Goal: Check status: Check status

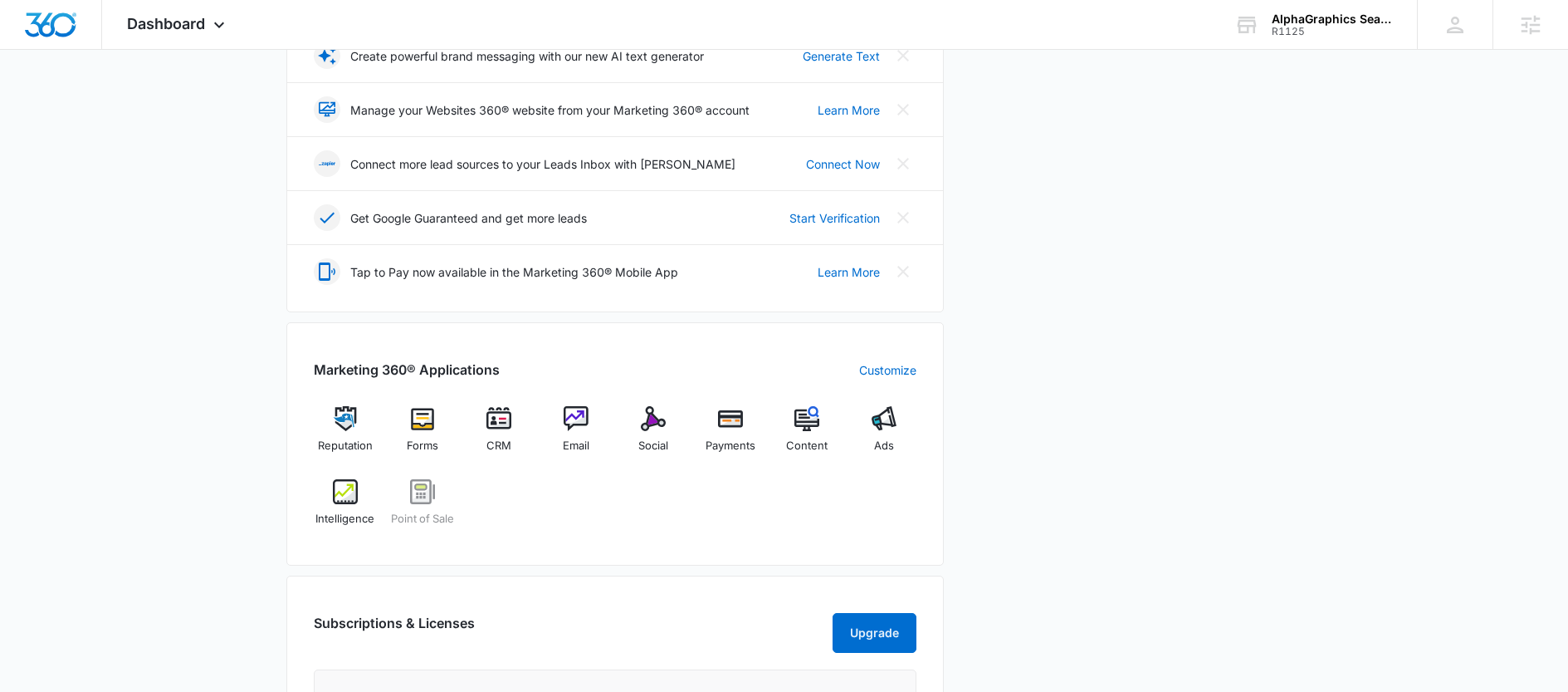
scroll to position [495, 0]
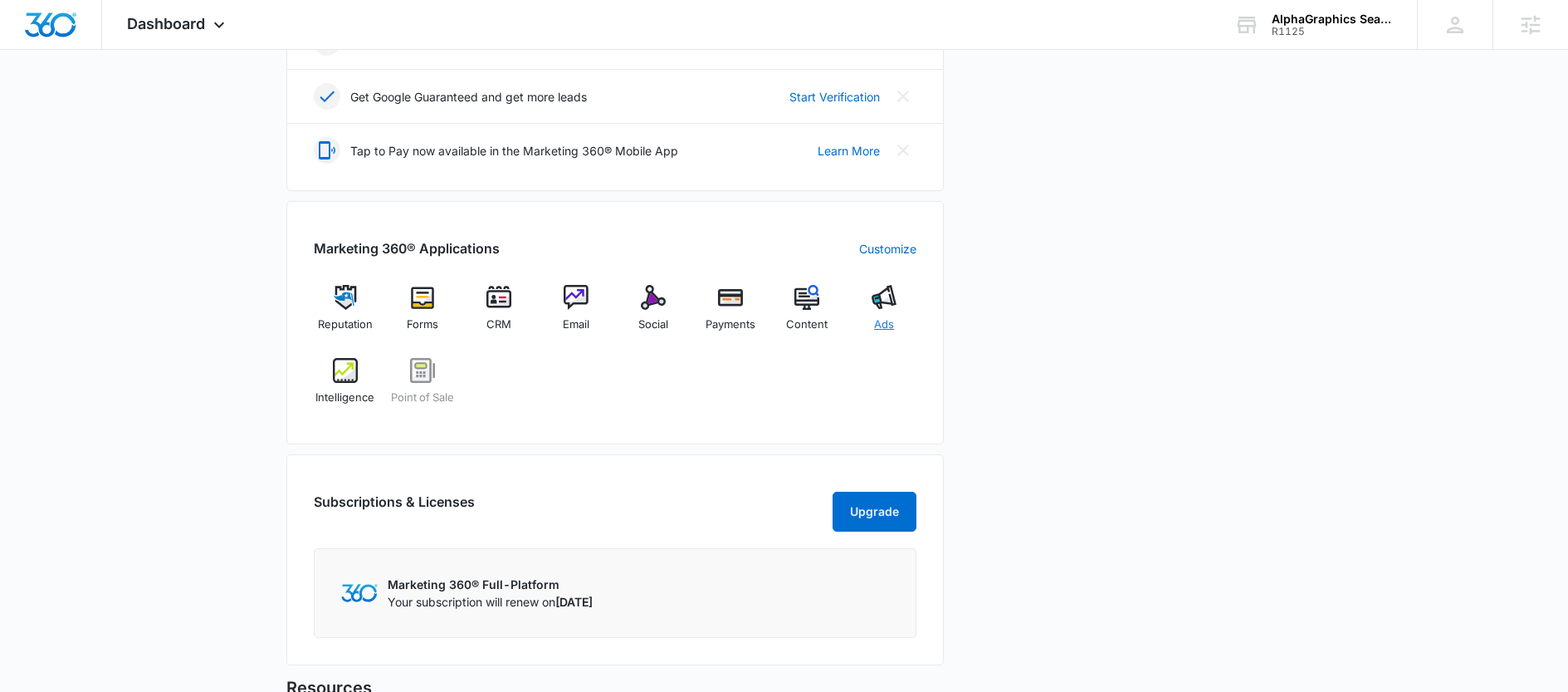
click at [886, 321] on span "Ads" at bounding box center [884, 325] width 20 height 17
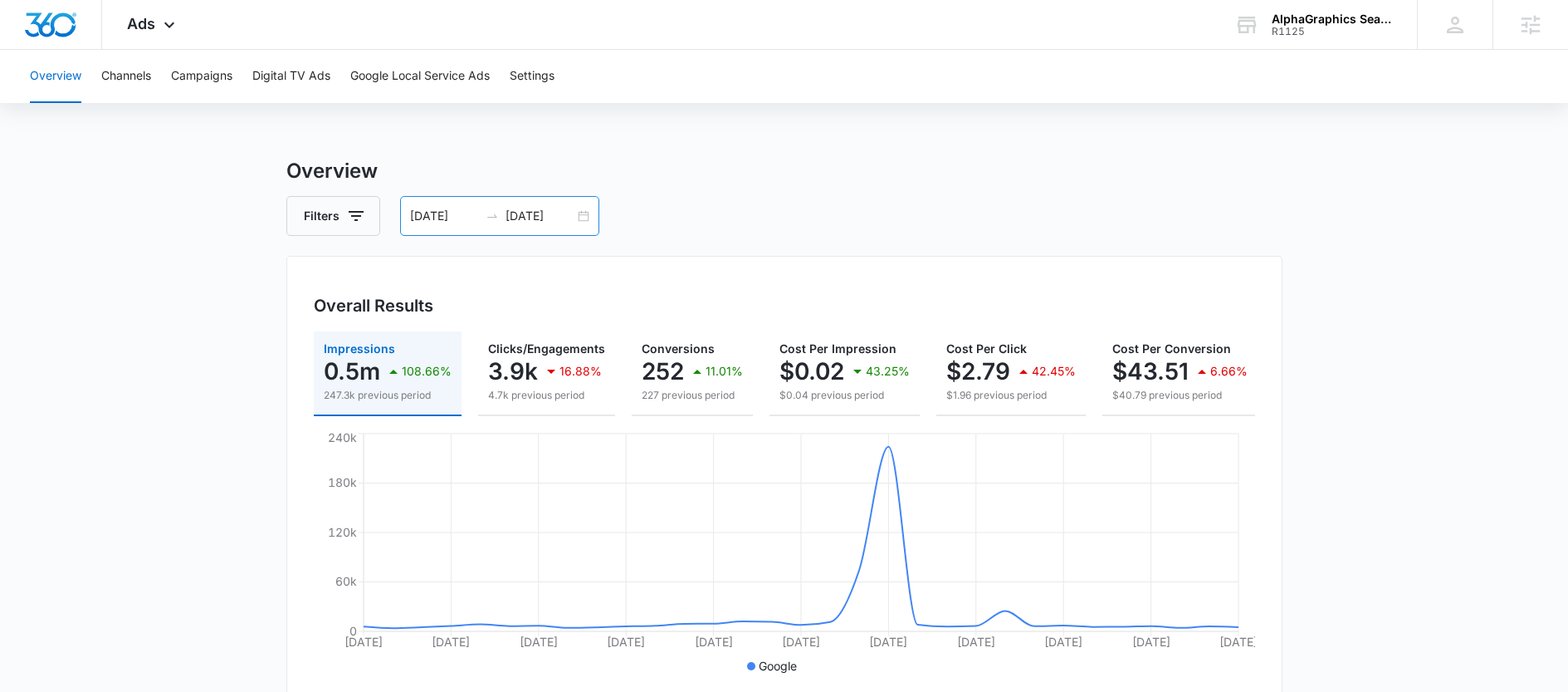
click at [501, 210] on div at bounding box center [492, 215] width 27 height 13
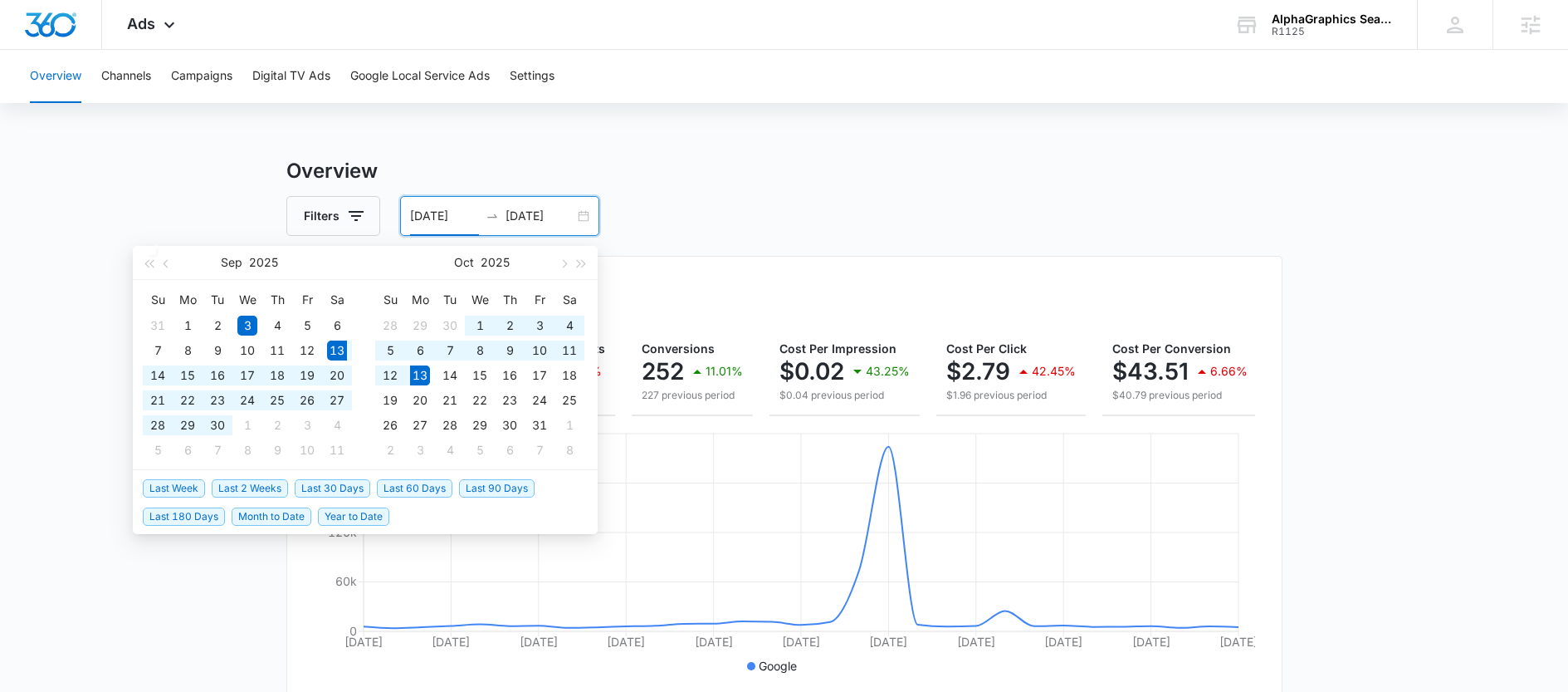
click at [342, 487] on span "Last 30 Days" at bounding box center [332, 488] width 76 height 19
type input "09/13/2025"
type input "10/13/2025"
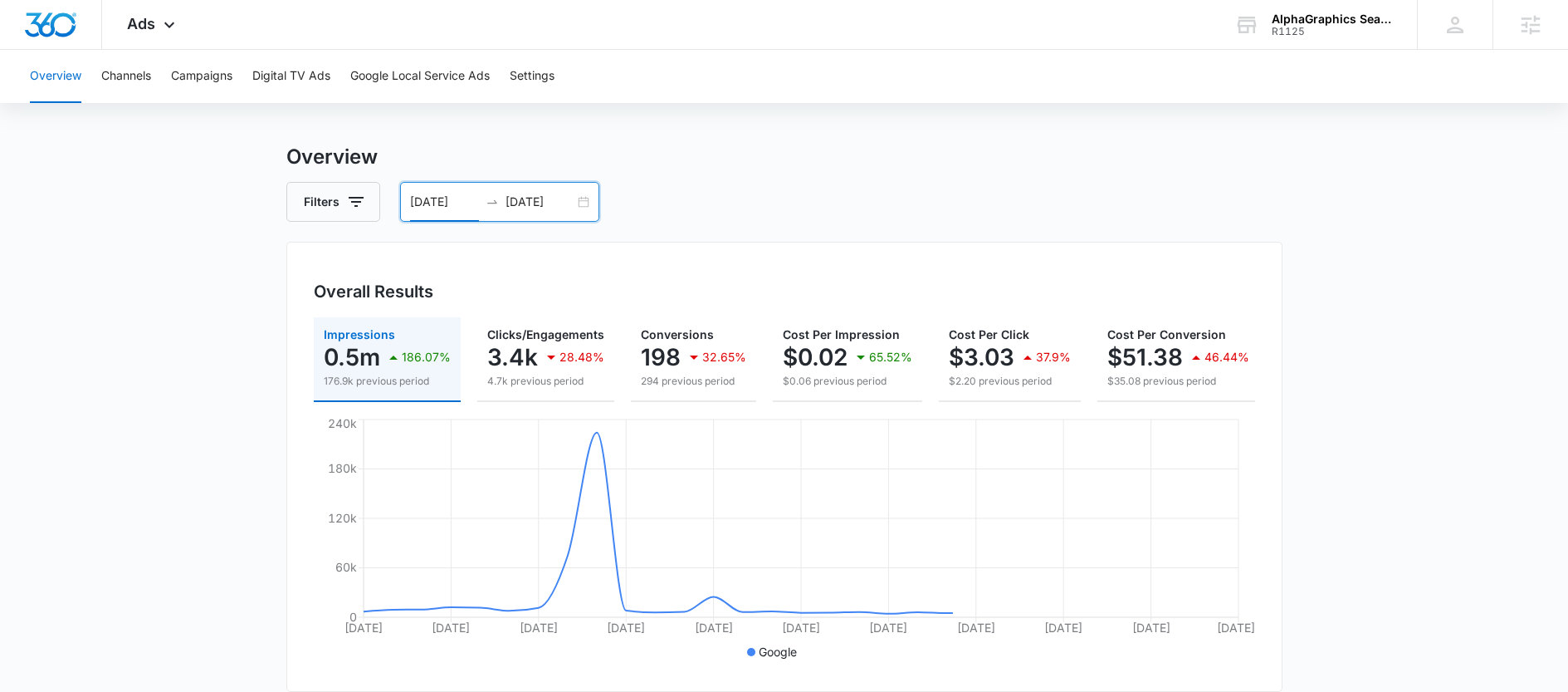
scroll to position [20, 0]
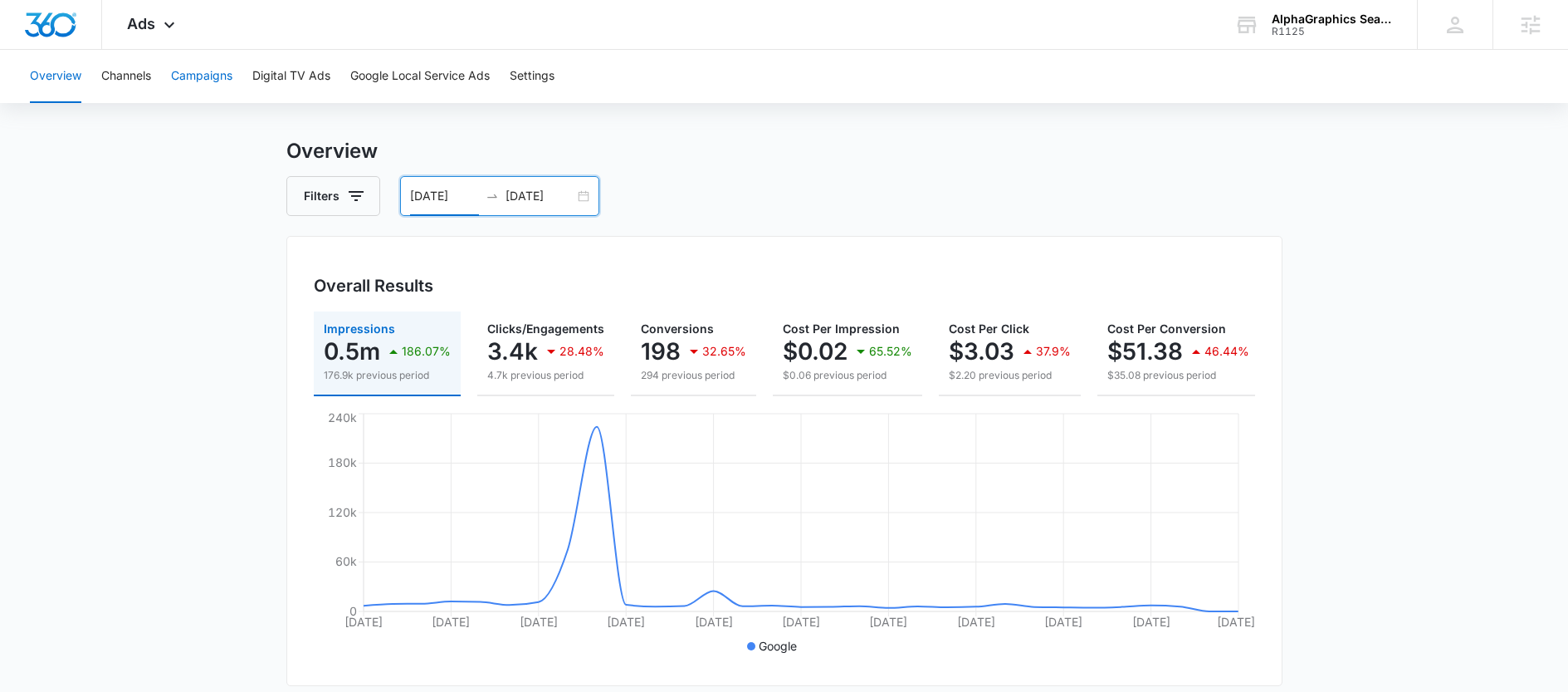
click at [211, 82] on button "Campaigns" at bounding box center [201, 76] width 61 height 53
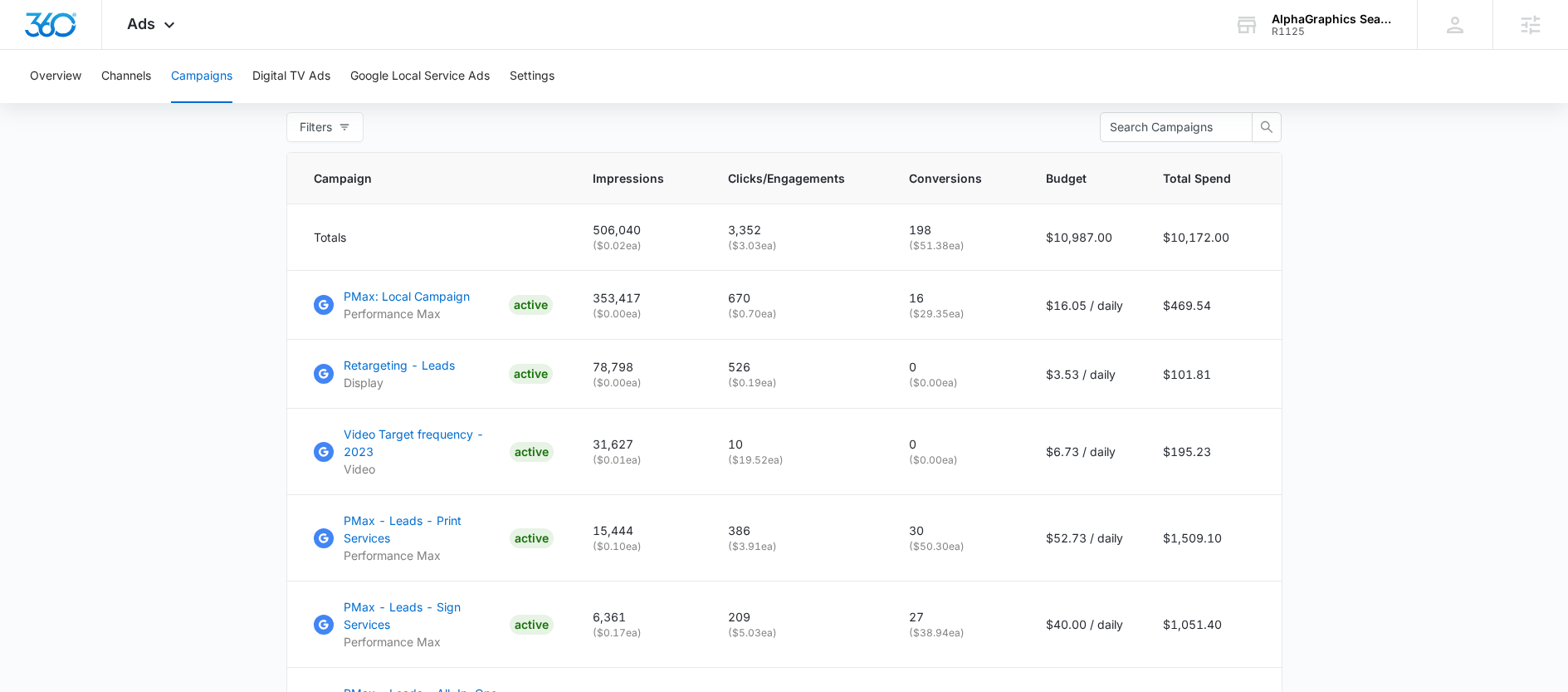
scroll to position [674, 0]
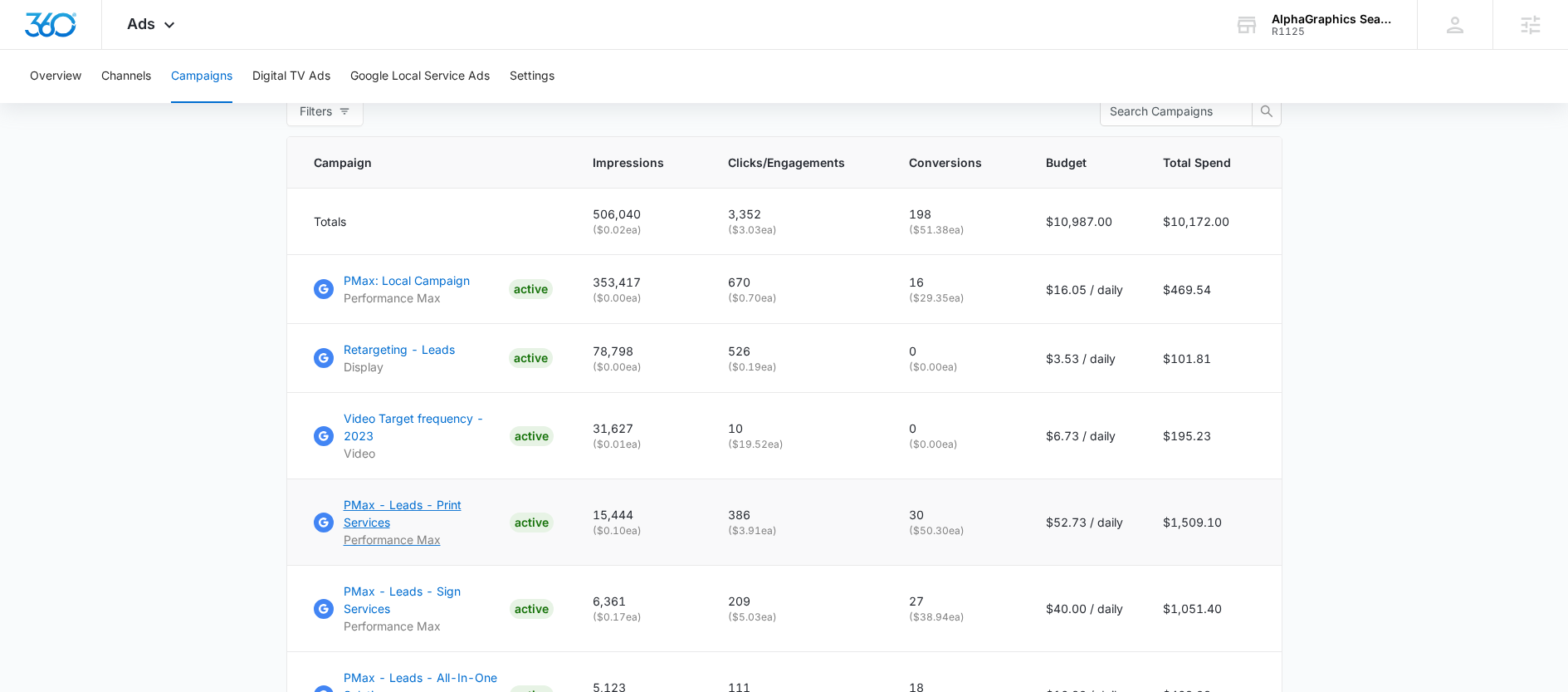
click at [365, 519] on p "PMax - Leads - Print Services" at bounding box center [423, 512] width 159 height 35
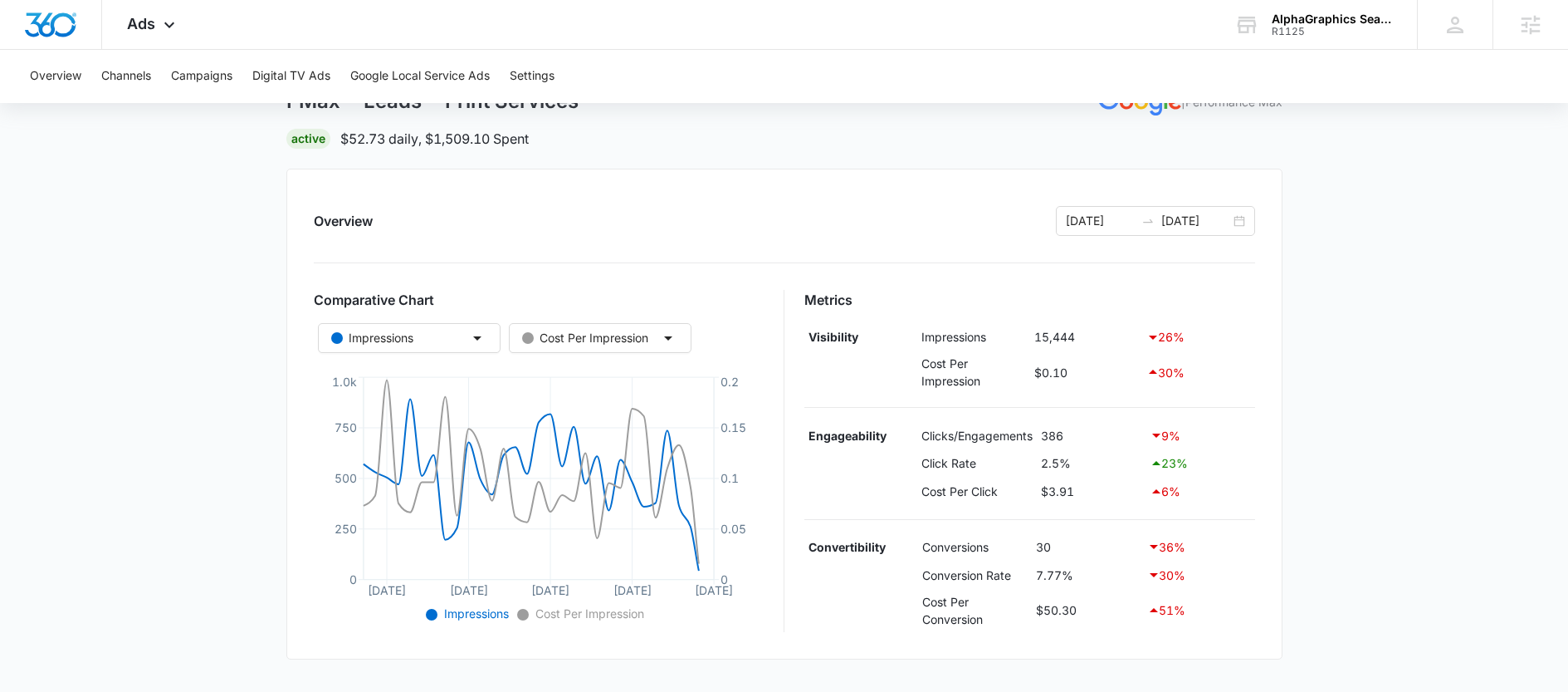
scroll to position [119, 0]
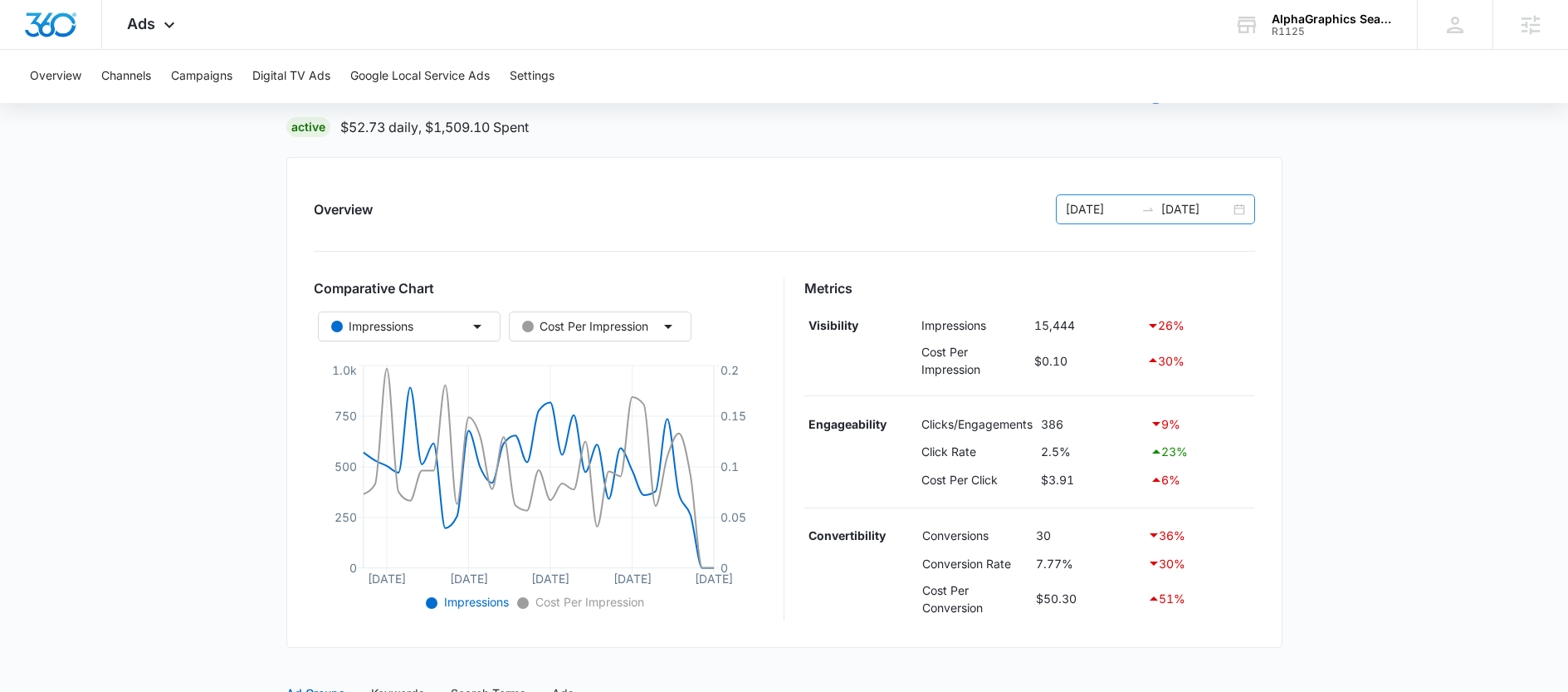
click at [1135, 219] on div "09/13/2025 10/13/2025" at bounding box center [1156, 209] width 199 height 30
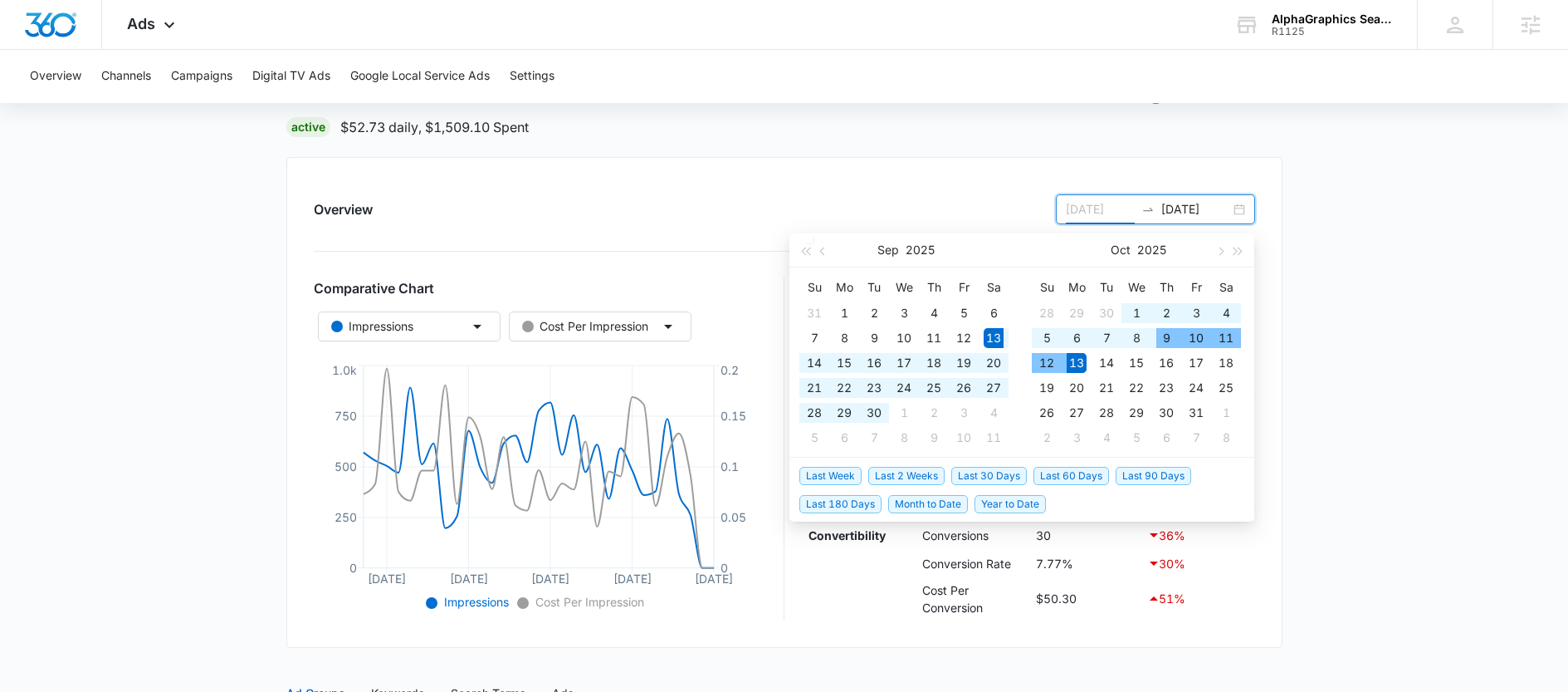
type input "09/13/2025"
click at [978, 475] on span "Last 30 Days" at bounding box center [988, 476] width 76 height 19
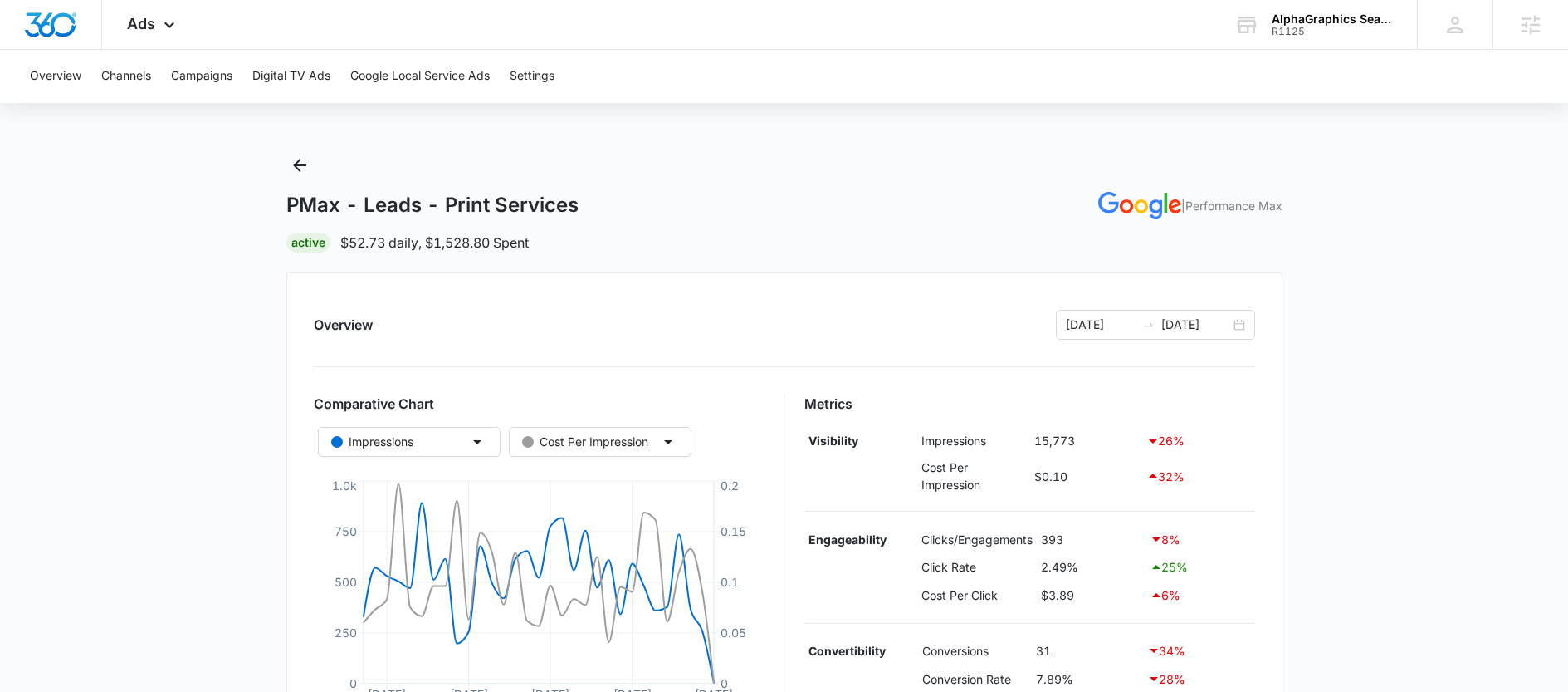
scroll to position [0, 0]
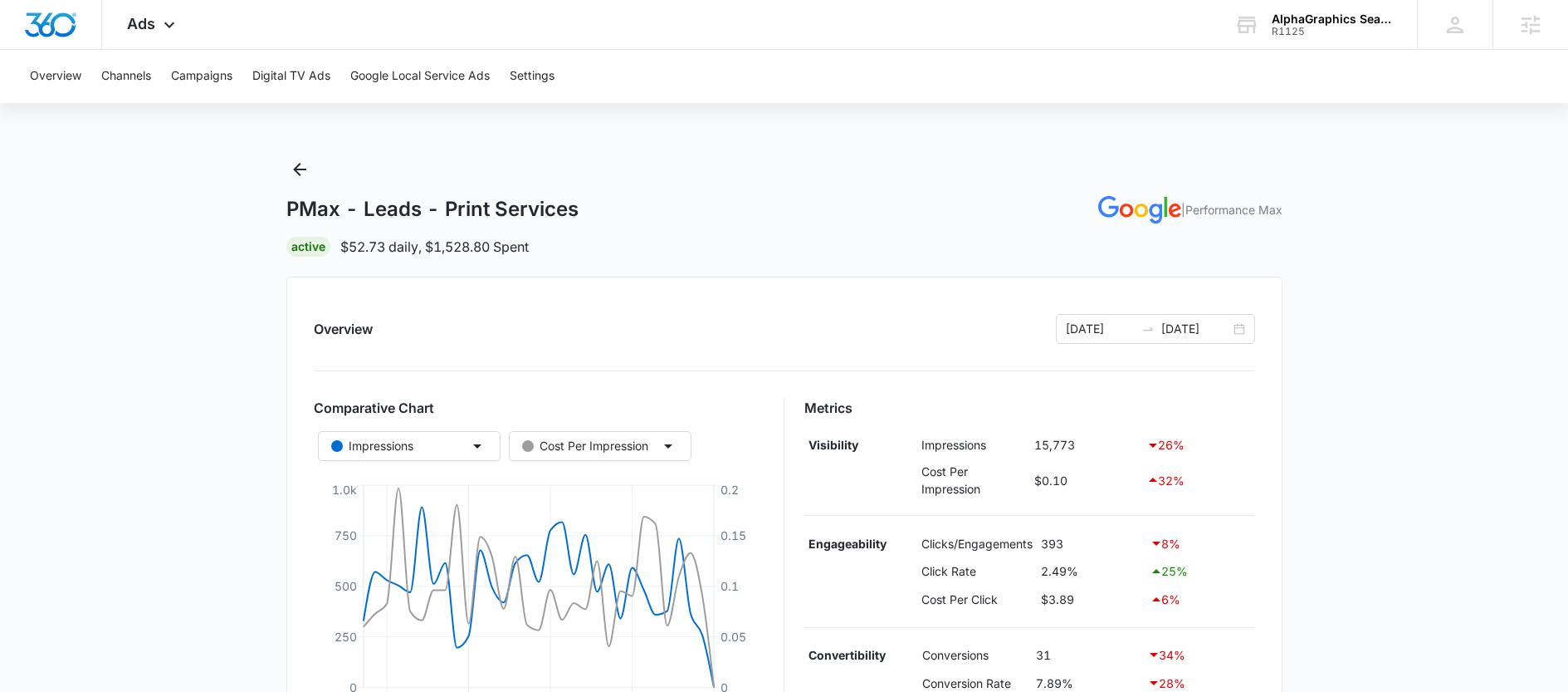
click at [276, 154] on div "Overview Channels Campaigns Digital TV Ads Google Local Service Ads Settings PM…" at bounding box center [784, 629] width 1568 height 1159
click at [294, 180] on button "Back" at bounding box center [300, 170] width 27 height 27
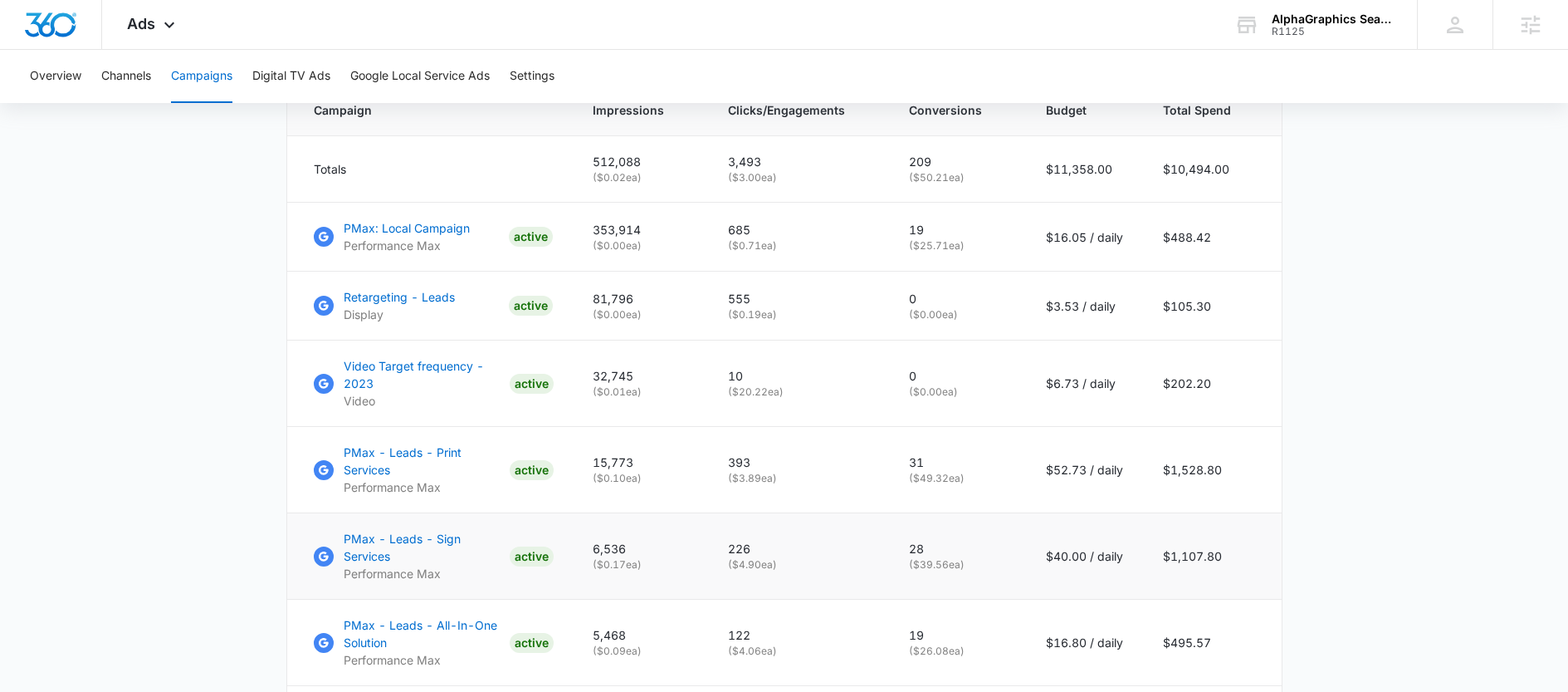
scroll to position [742, 0]
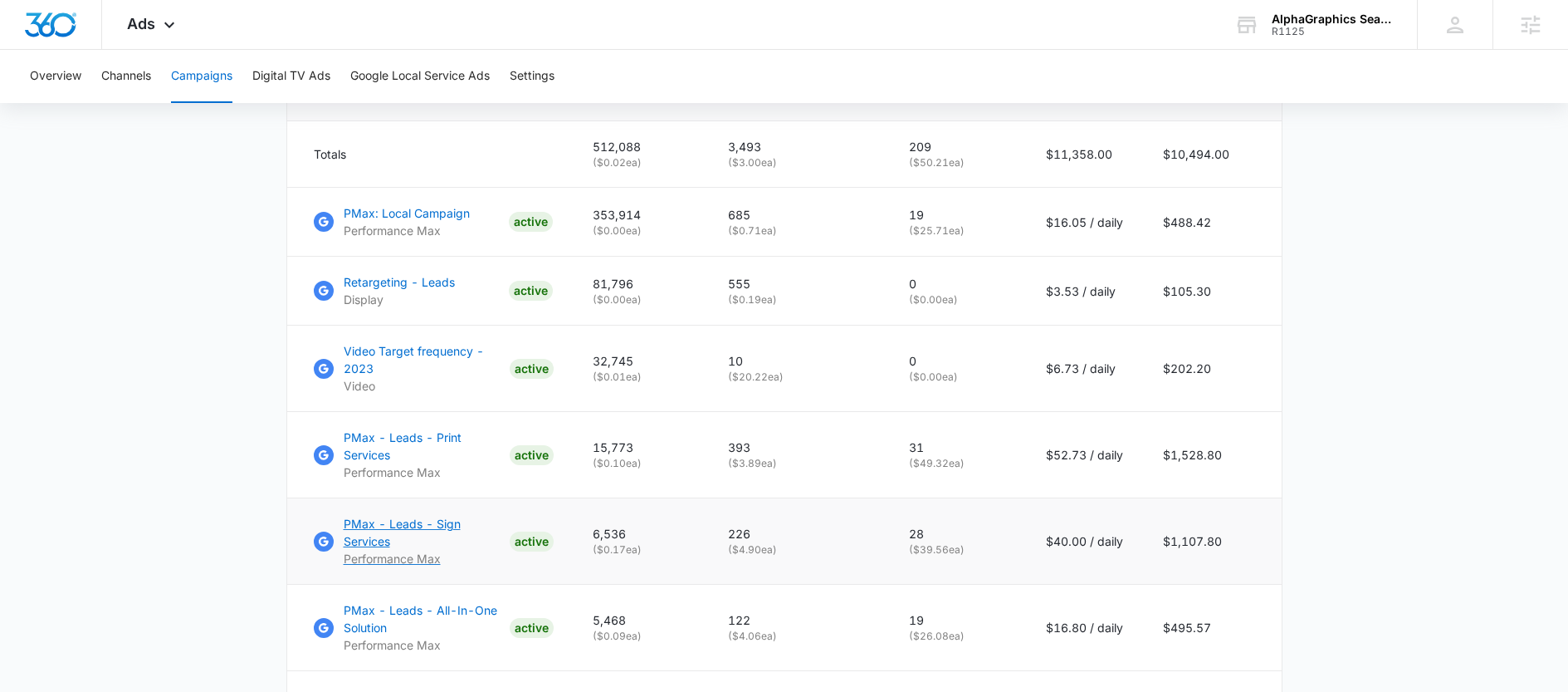
click at [362, 543] on p "PMax - Leads - Sign Services" at bounding box center [423, 532] width 159 height 35
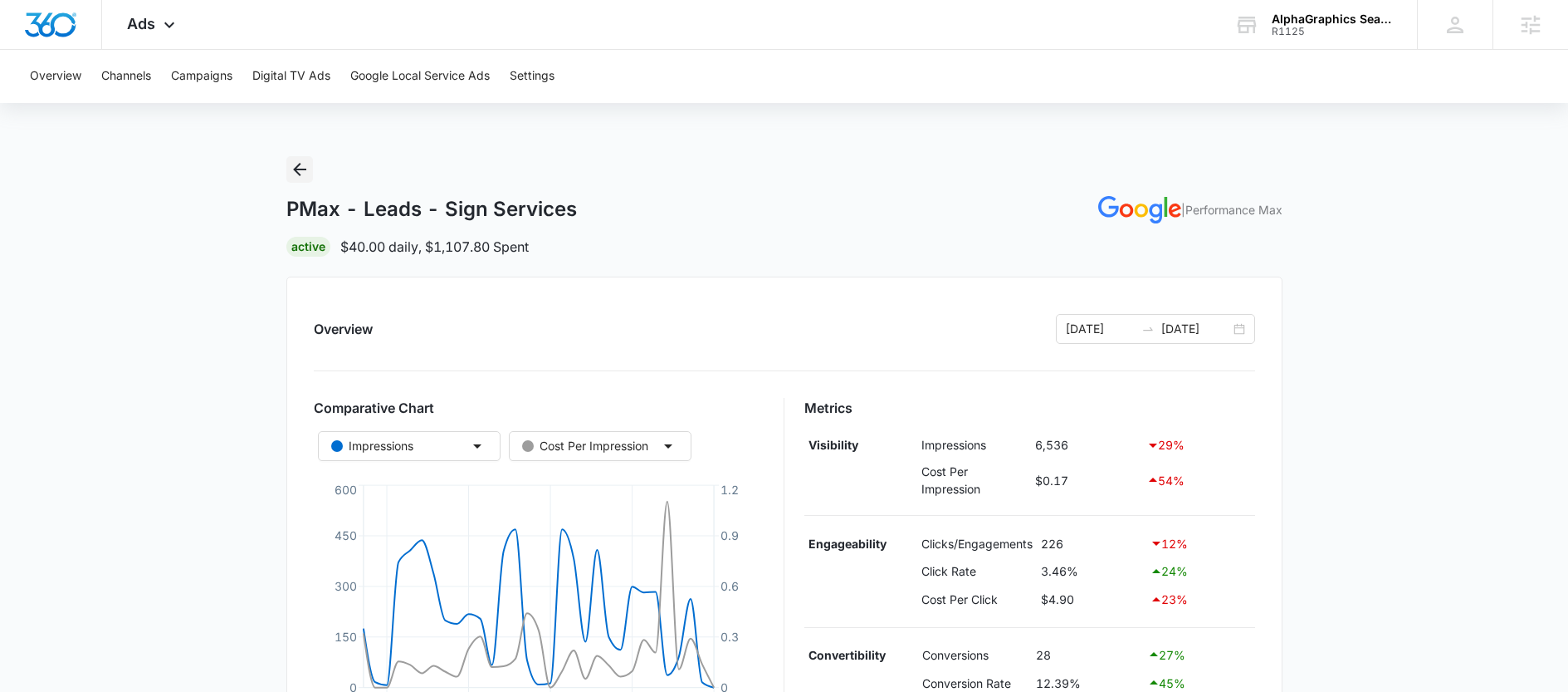
click at [296, 178] on icon "Back" at bounding box center [300, 169] width 20 height 20
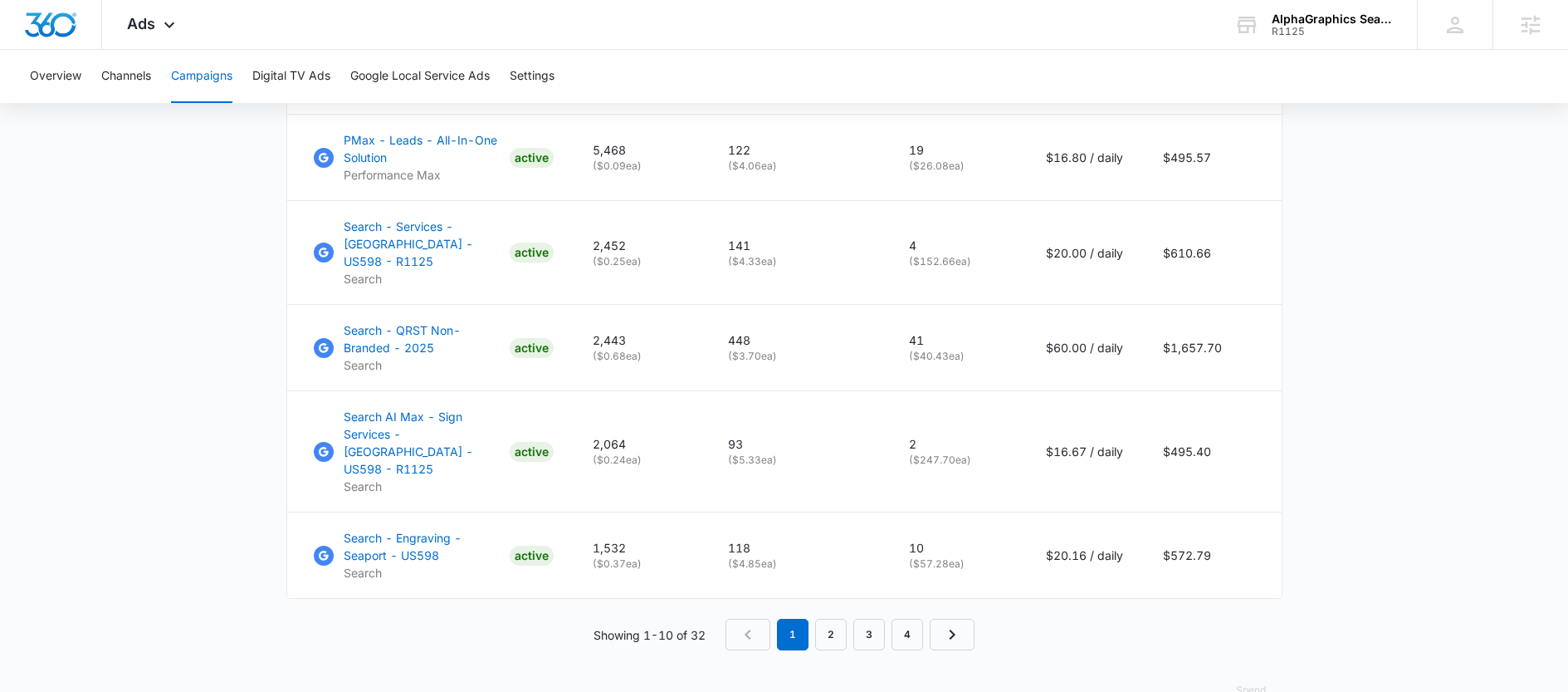
scroll to position [1227, 0]
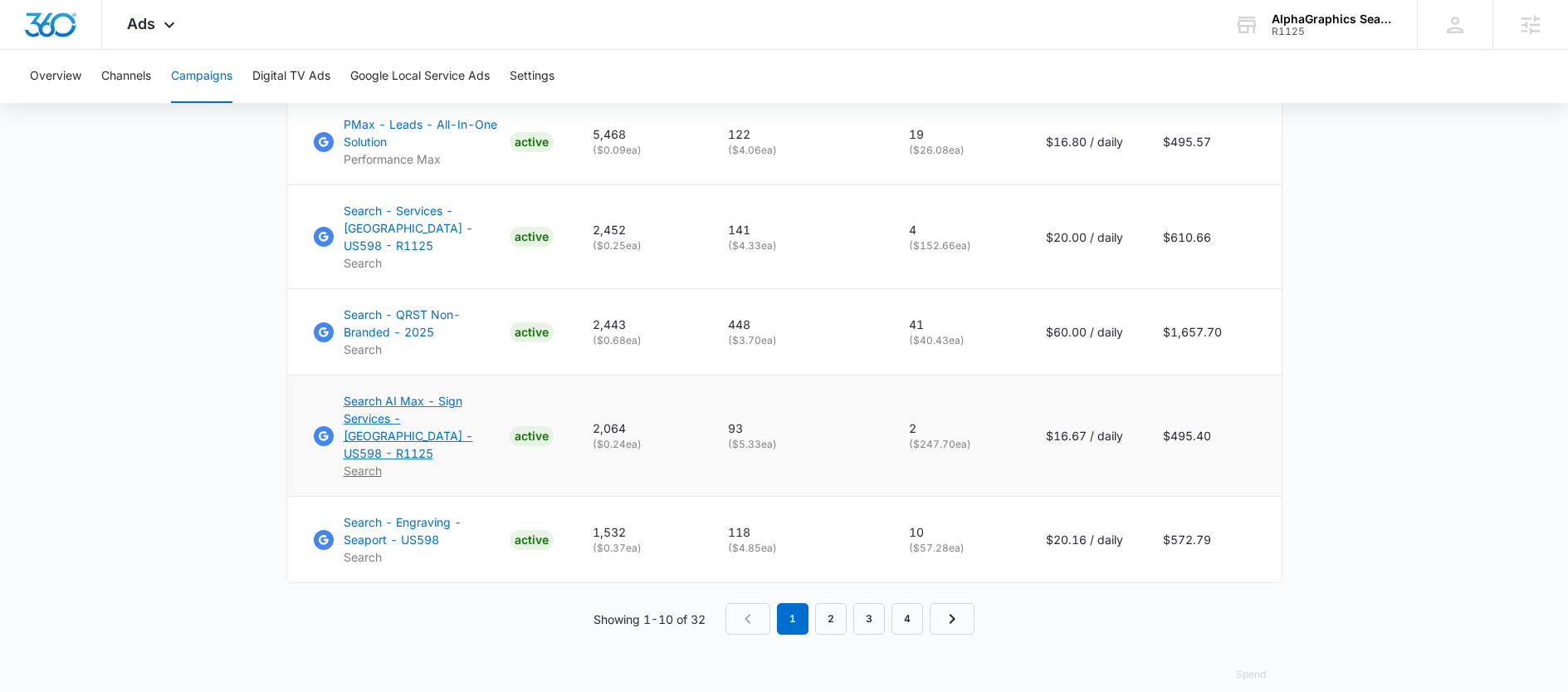
click at [404, 414] on p "Search AI Max - Sign Services - [GEOGRAPHIC_DATA] - US598 - R1125" at bounding box center [423, 427] width 159 height 69
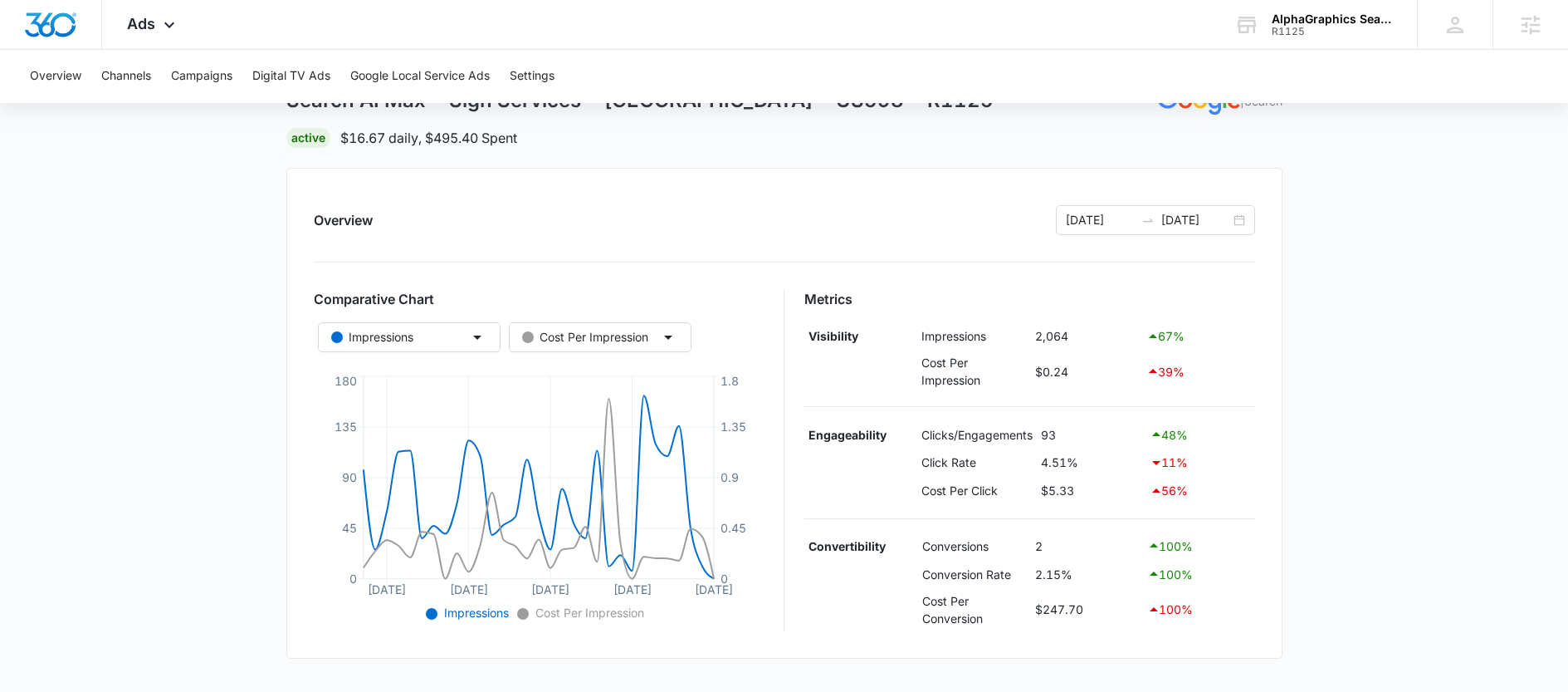
scroll to position [95, 0]
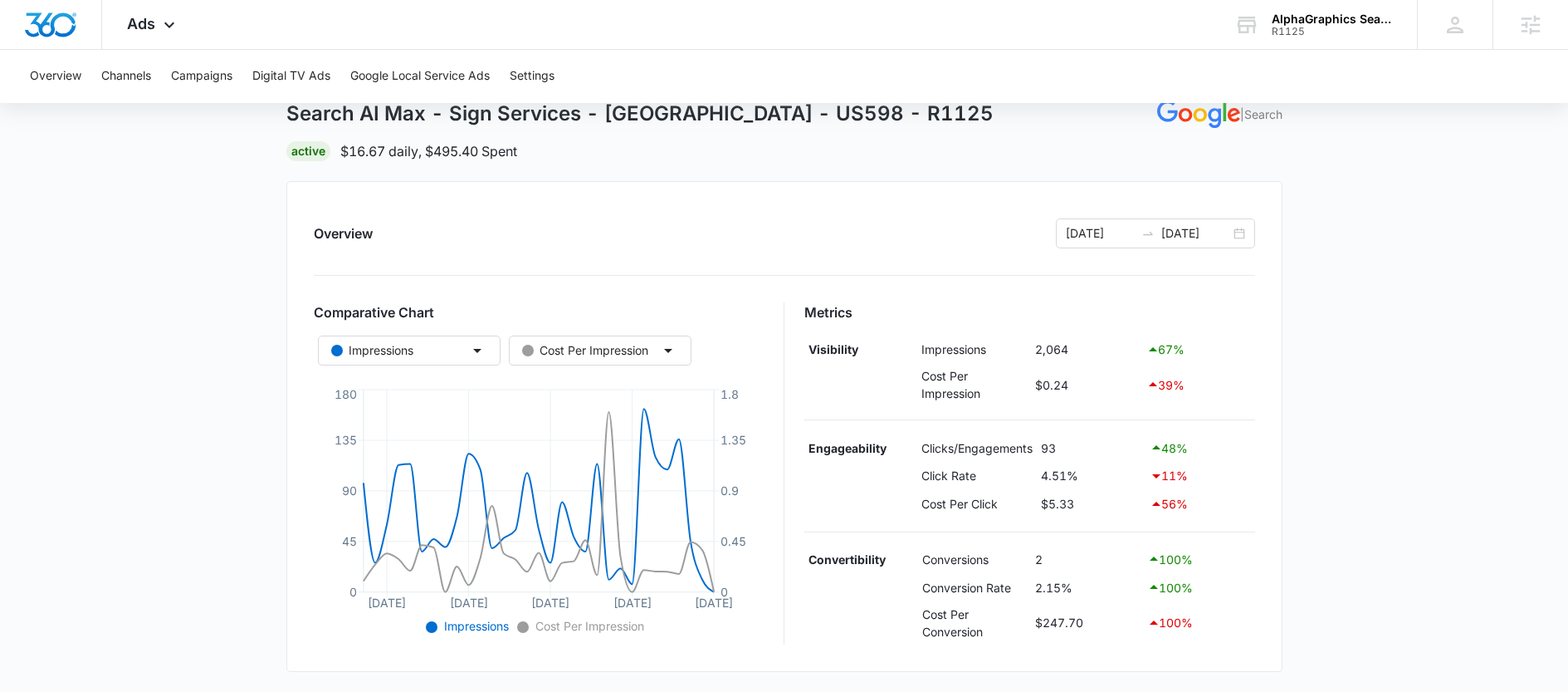
click at [1220, 252] on div "Overview [DATE] [DATE] Comparative Chart Impressions Cost Per Impression [DATE]…" at bounding box center [784, 427] width 996 height 491
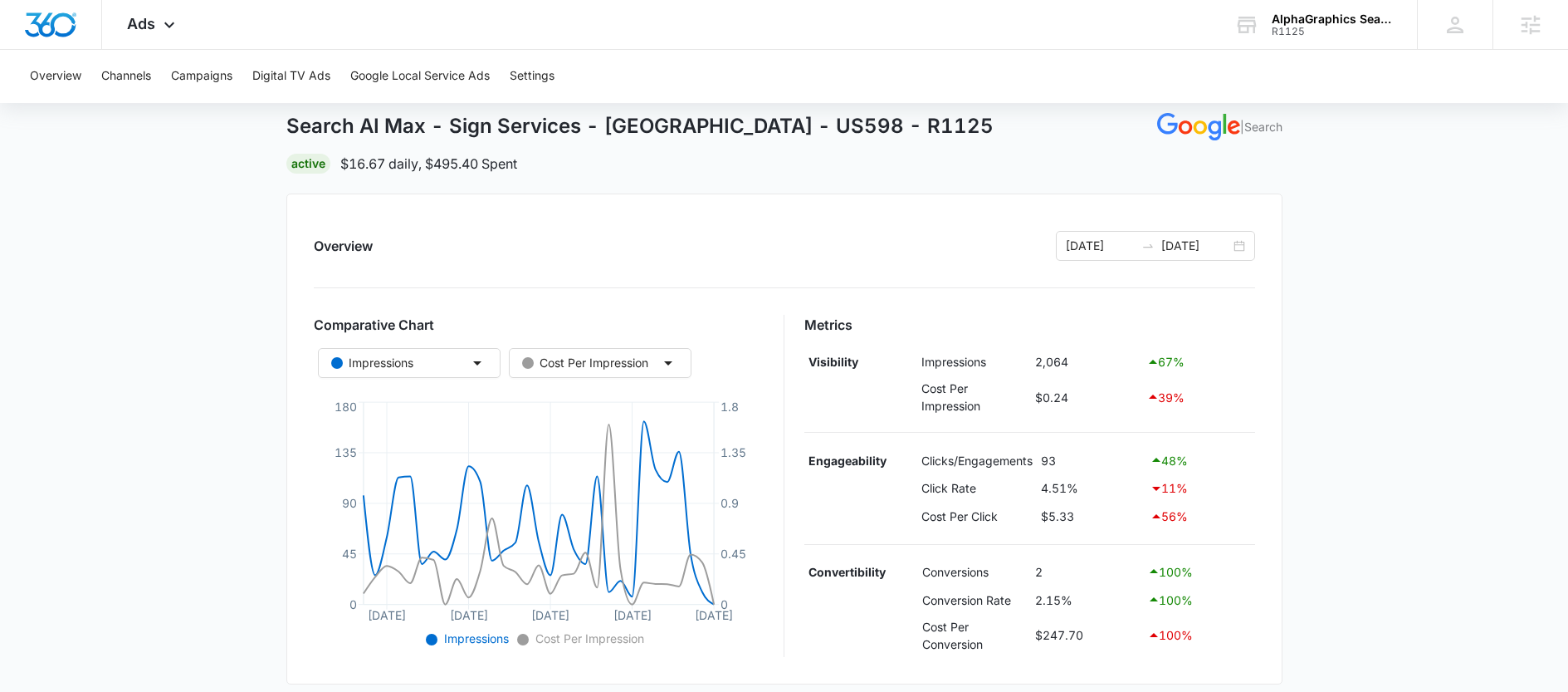
scroll to position [67, 0]
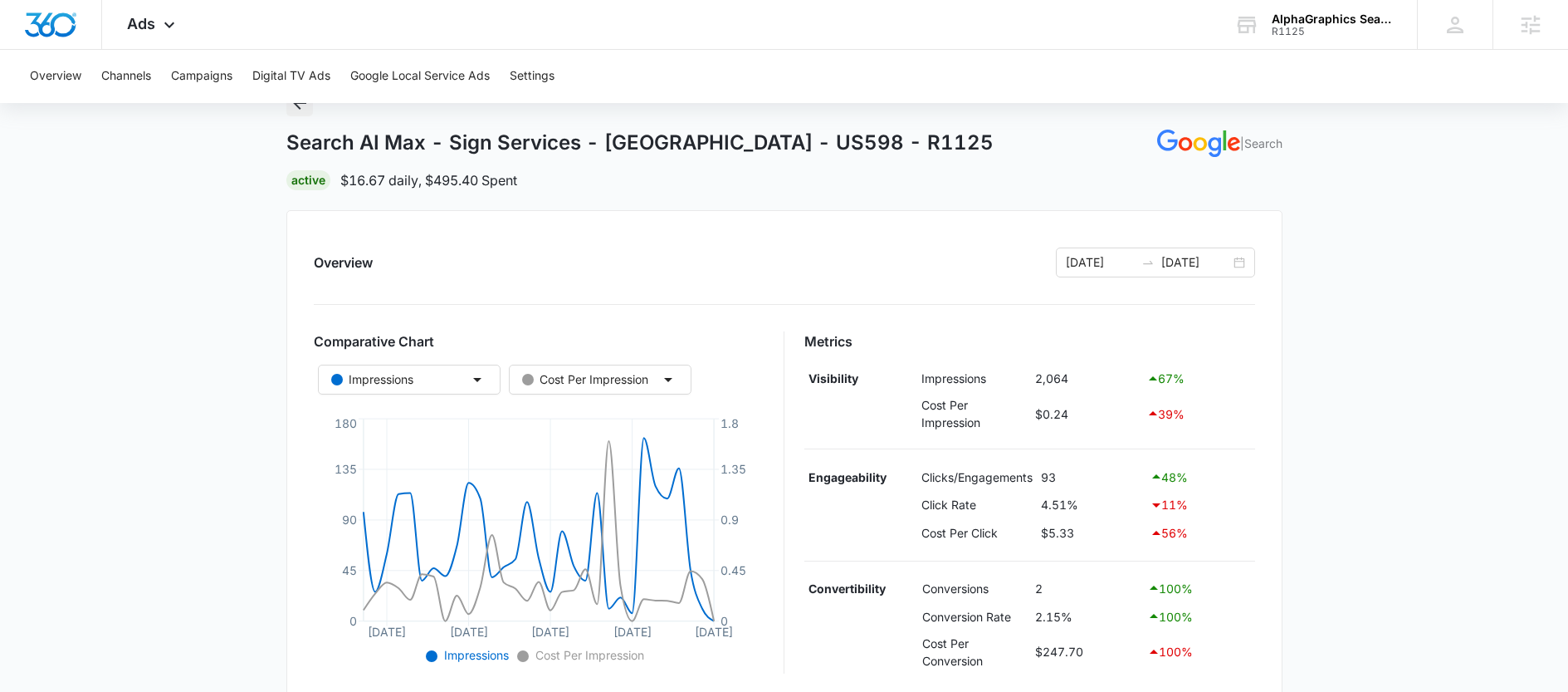
click at [300, 109] on icon "Back" at bounding box center [300, 103] width 20 height 20
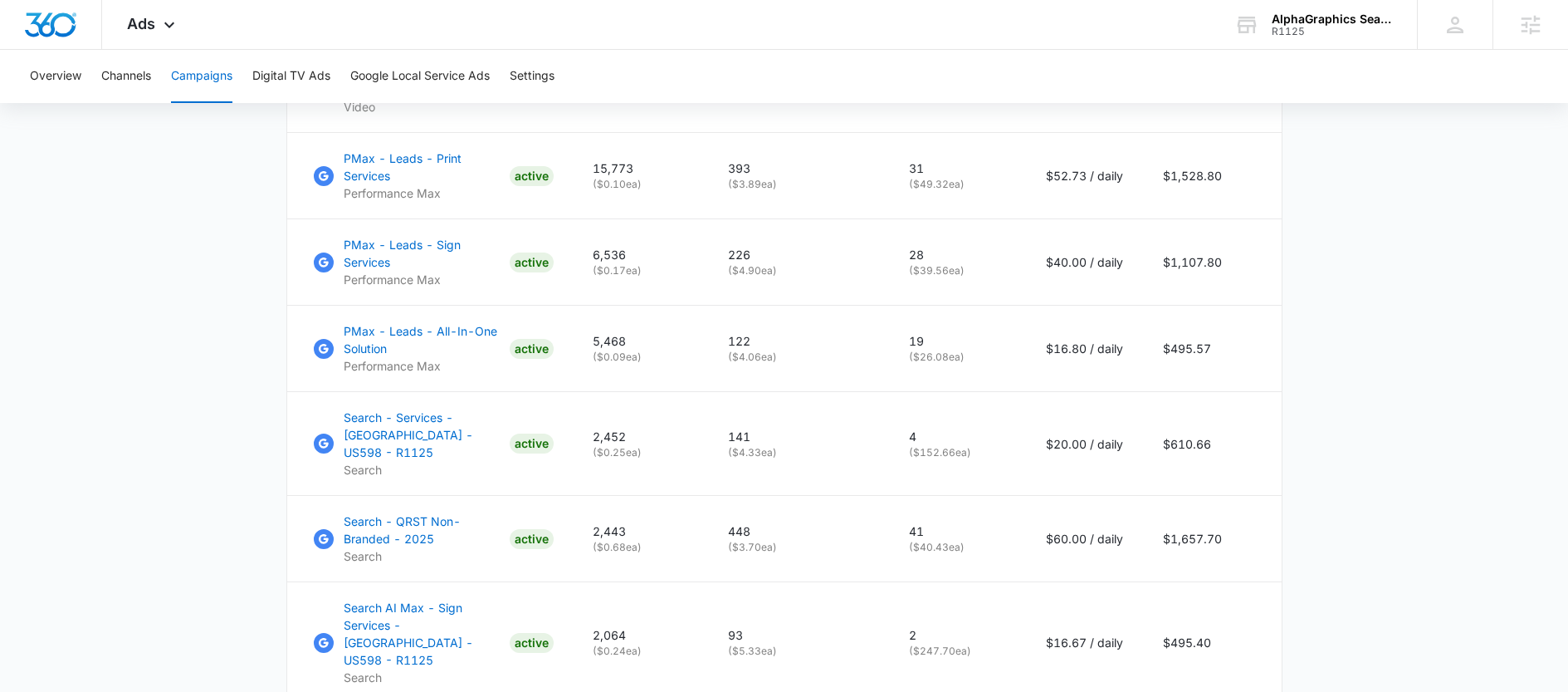
scroll to position [1227, 0]
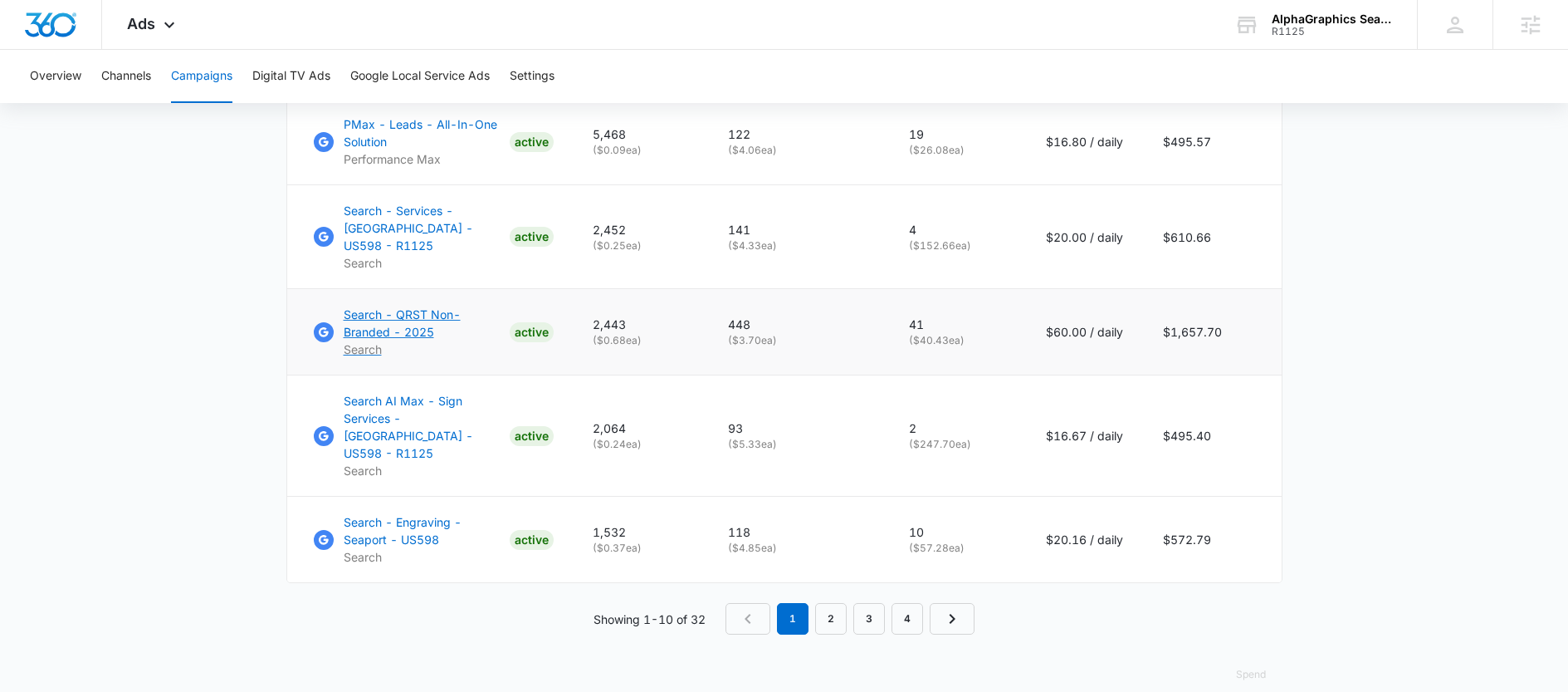
click at [348, 331] on p "Search - QRST Non-Branded - 2025" at bounding box center [423, 323] width 159 height 35
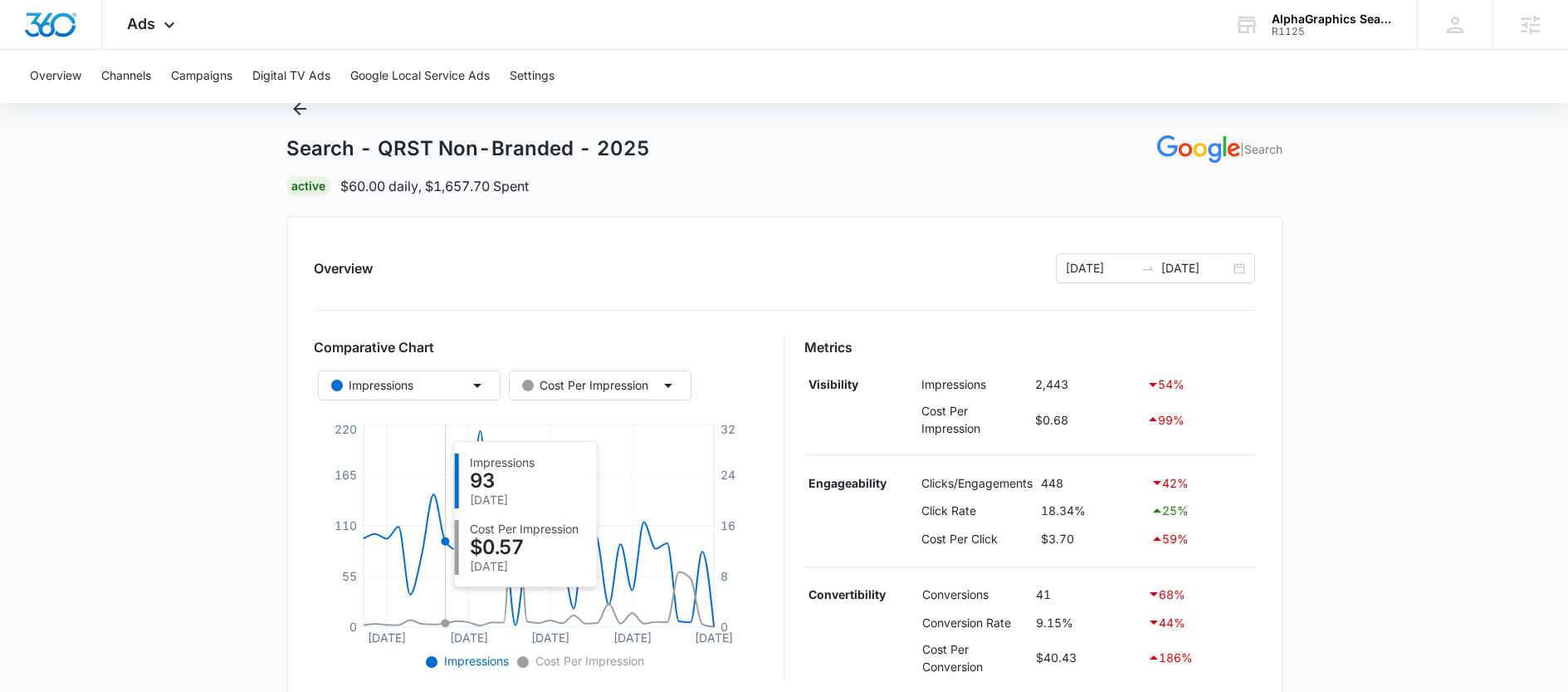
scroll to position [68, 0]
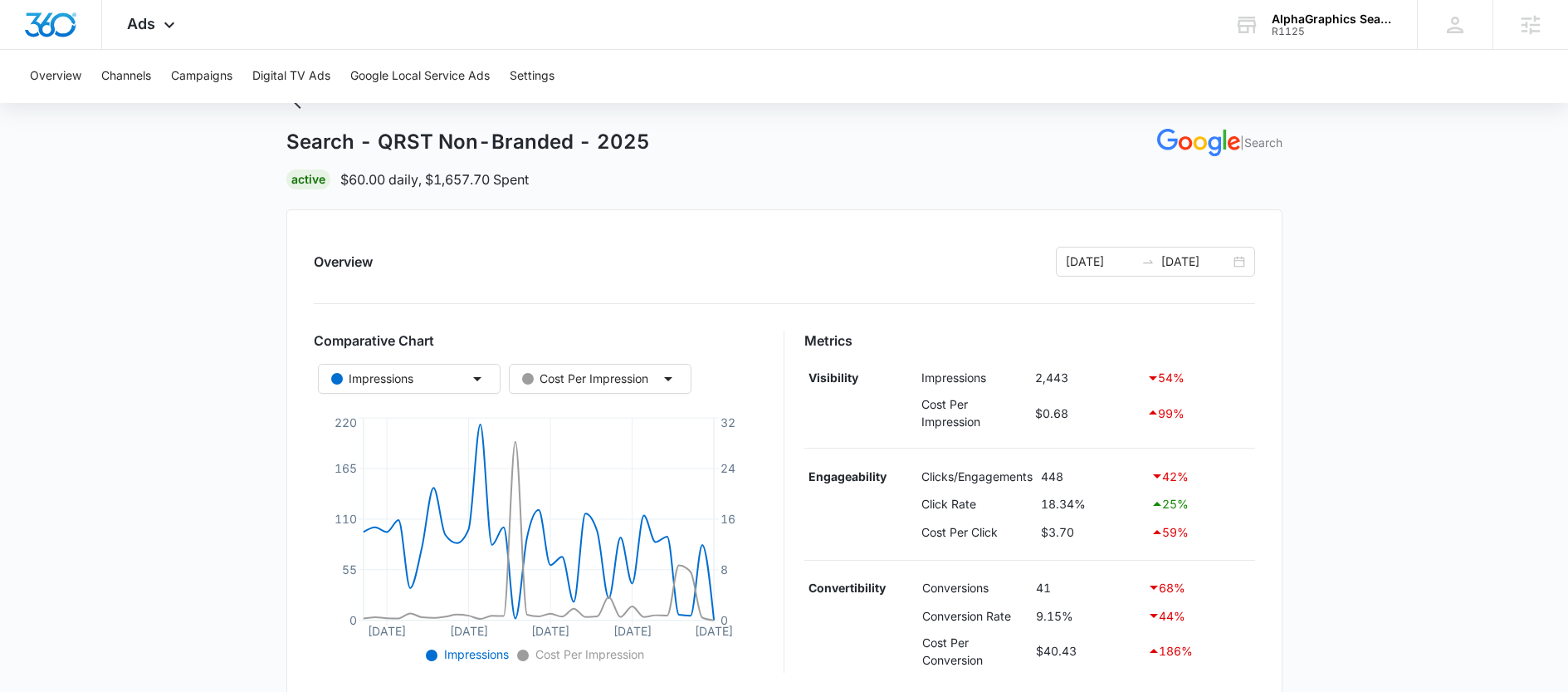
click at [1151, 592] on icon at bounding box center [1154, 587] width 20 height 20
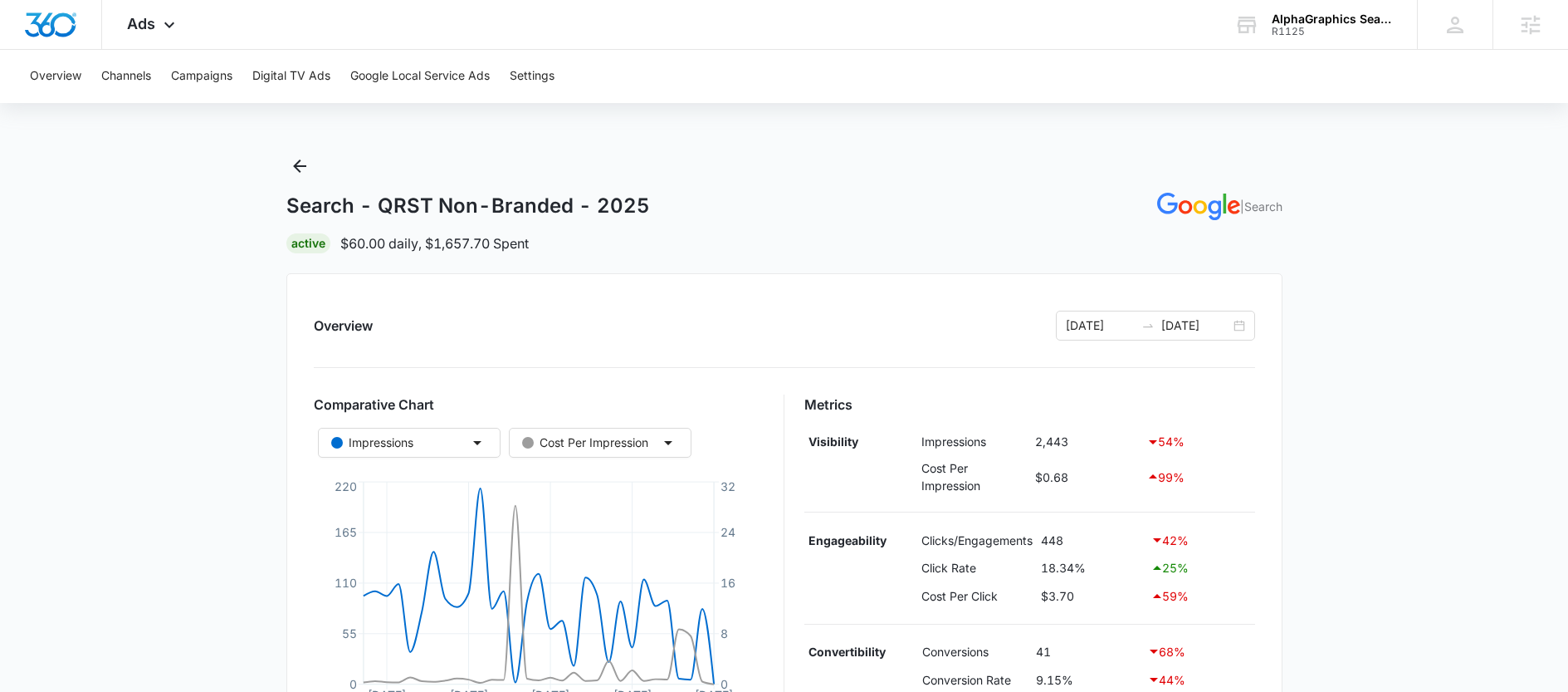
scroll to position [0, 0]
click at [297, 173] on icon "Back" at bounding box center [300, 169] width 13 height 13
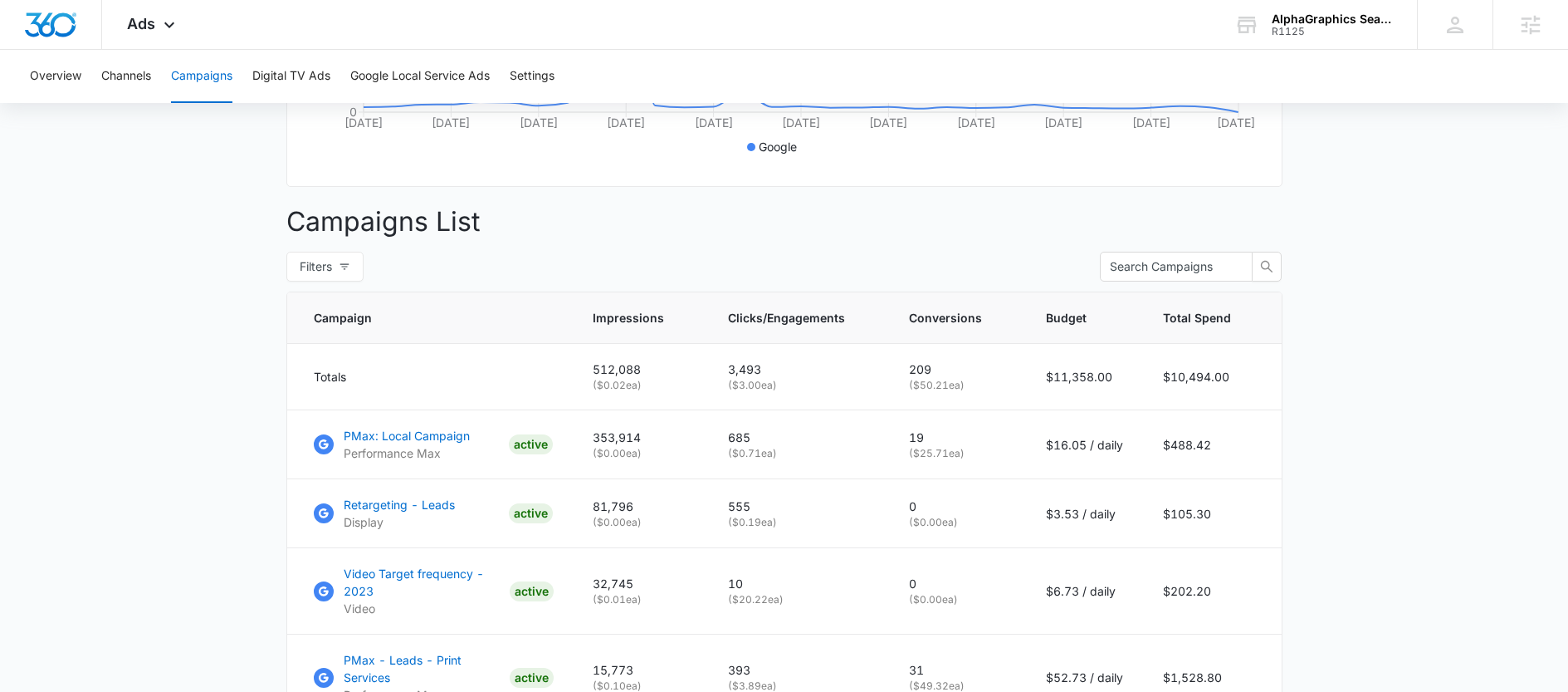
scroll to position [565, 0]
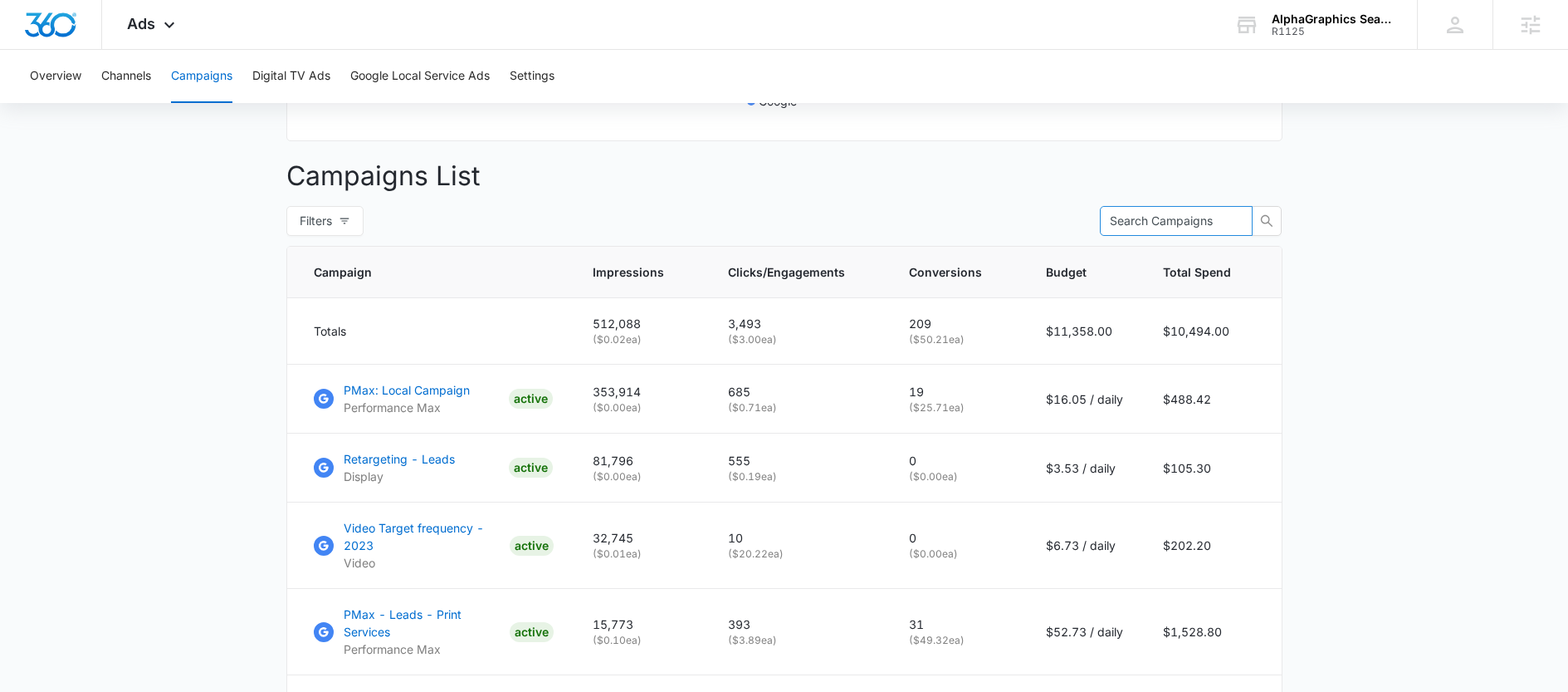
click at [1155, 230] on input "text" at bounding box center [1169, 221] width 119 height 19
type input "apparel"
